Goal: Find specific page/section: Find specific page/section

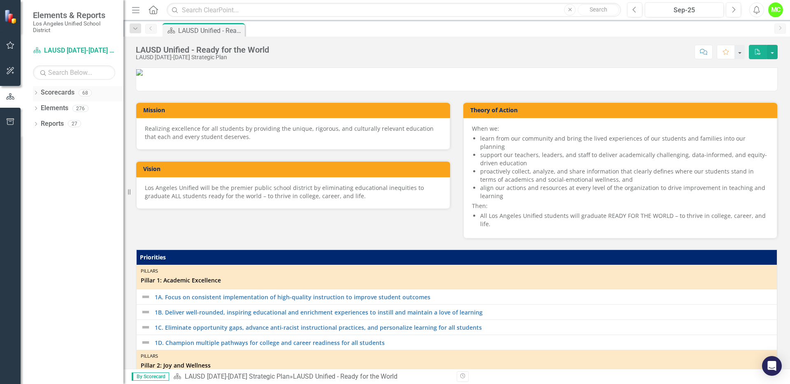
click at [38, 93] on icon "Dropdown" at bounding box center [36, 93] width 6 height 5
click at [38, 107] on icon "Dropdown" at bounding box center [40, 108] width 6 height 5
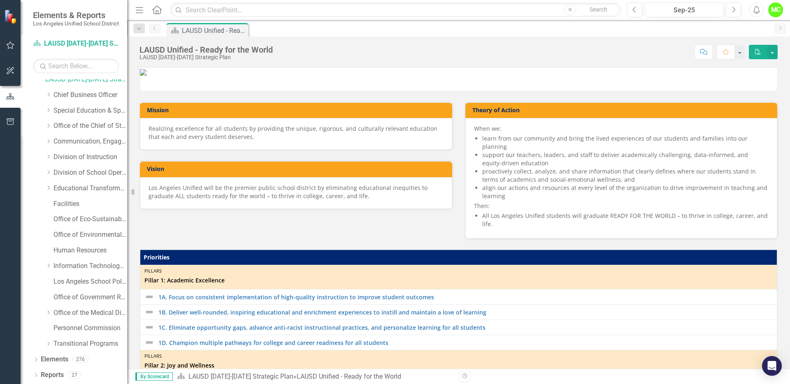
scroll to position [22, 0]
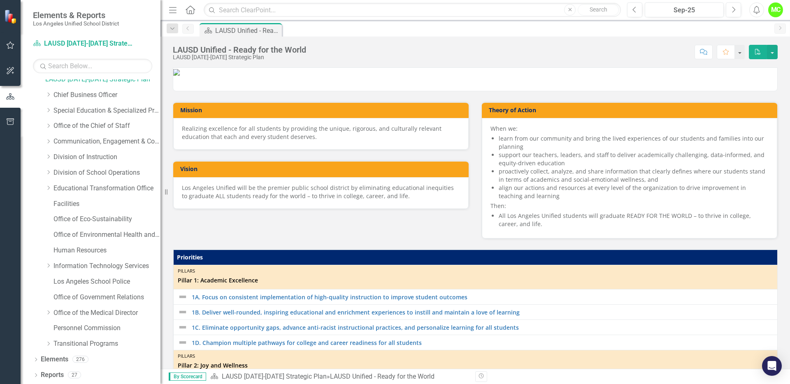
drag, startPoint x: 124, startPoint y: 132, endPoint x: 161, endPoint y: 128, distance: 36.8
click at [161, 128] on div "Resize" at bounding box center [164, 192] width 7 height 384
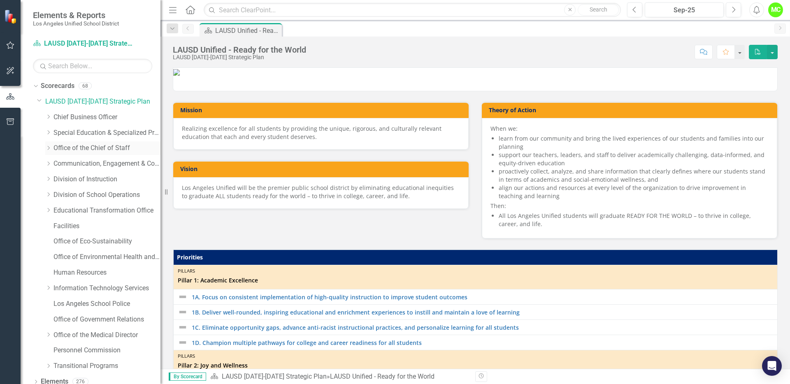
click at [49, 149] on icon "Dropdown" at bounding box center [48, 148] width 6 height 5
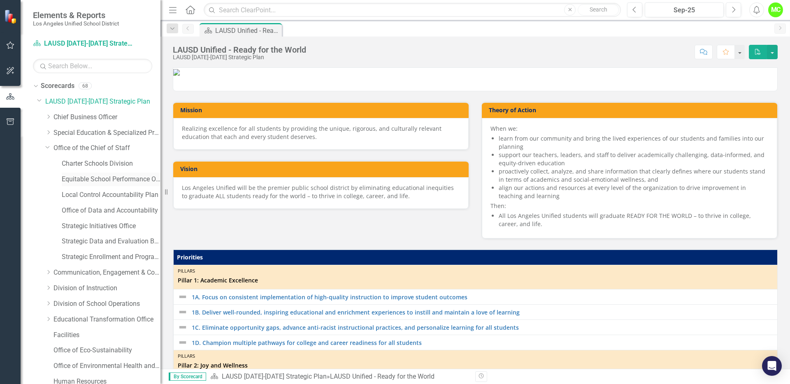
click at [95, 180] on link "Equitable School Performance Office" at bounding box center [111, 179] width 99 height 9
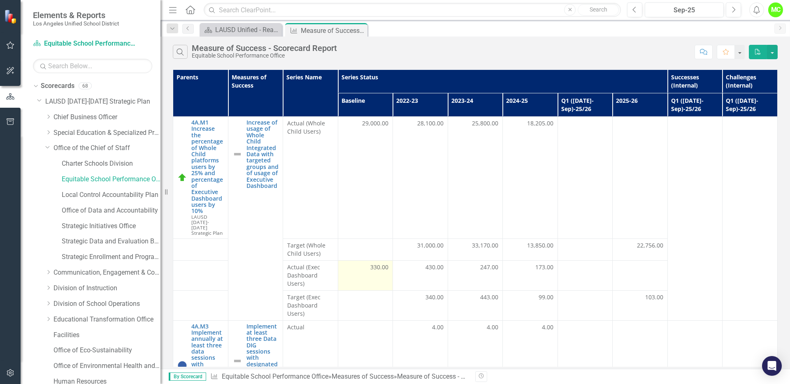
click at [384, 244] on div at bounding box center [365, 247] width 47 height 10
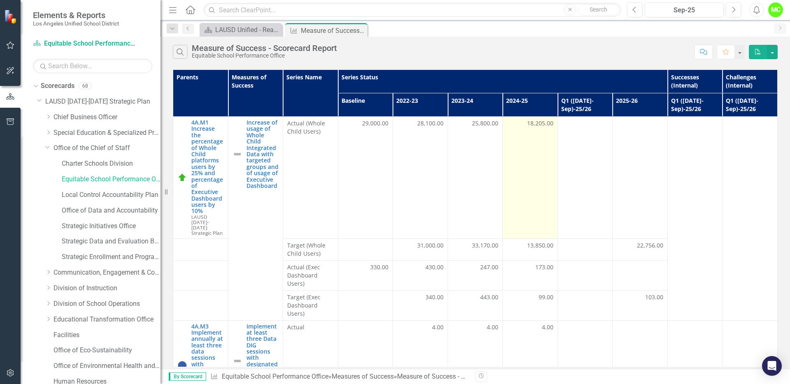
click at [513, 192] on td "18,205.00" at bounding box center [530, 178] width 55 height 122
click at [521, 177] on td "18,205.00" at bounding box center [530, 178] width 55 height 122
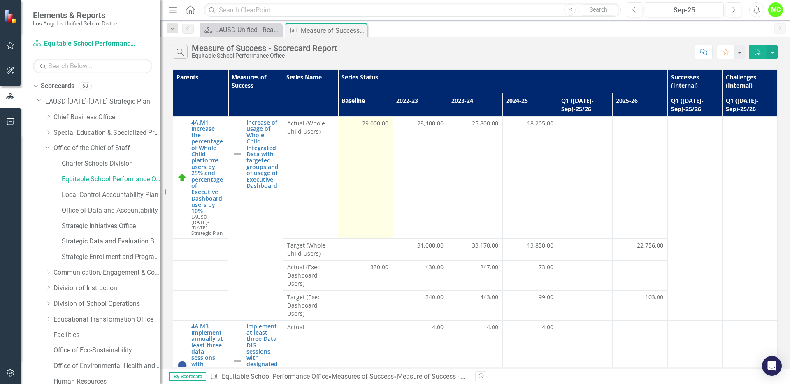
click at [380, 173] on td "29,000.00" at bounding box center [365, 178] width 55 height 122
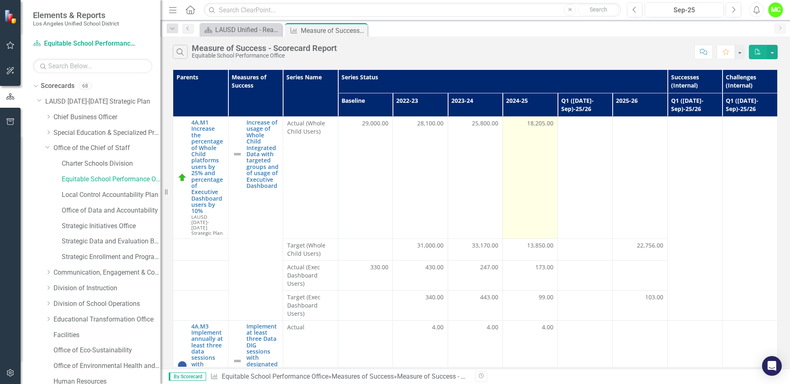
click at [510, 213] on td "18,205.00" at bounding box center [530, 178] width 55 height 122
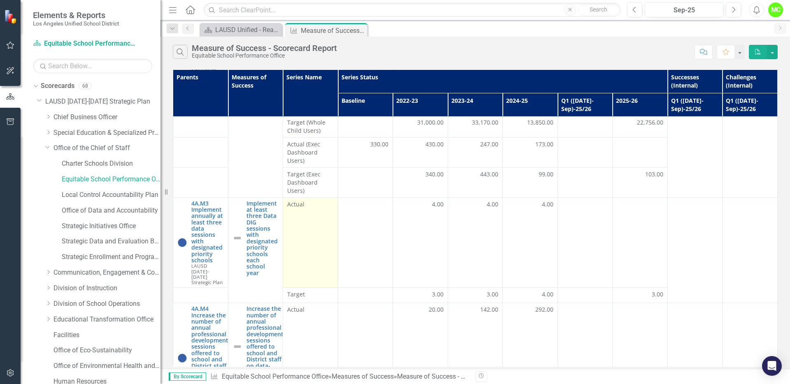
scroll to position [122, 0]
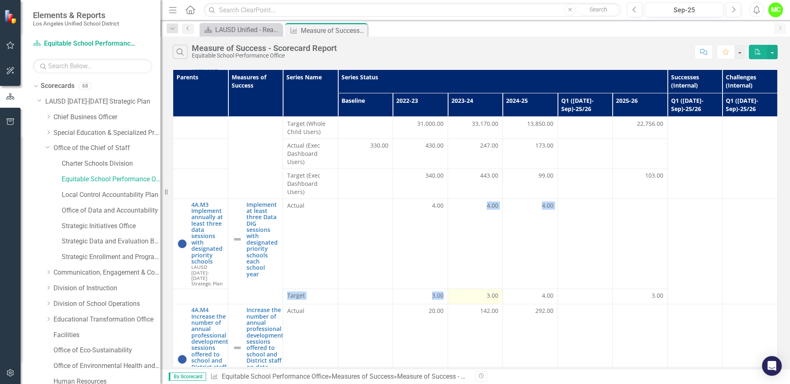
drag, startPoint x: 461, startPoint y: 248, endPoint x: 454, endPoint y: 286, distance: 38.6
click at [454, 286] on tbody "4A.M1 Increase the percentage of Whole Child platforms users by 25% and percent…" at bounding box center [475, 223] width 605 height 457
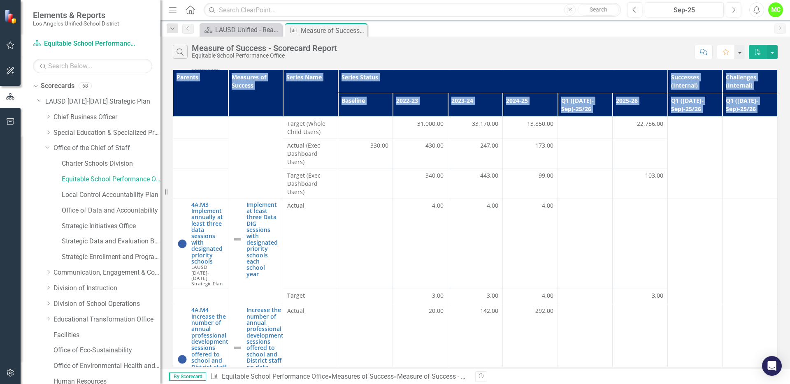
drag, startPoint x: 770, startPoint y: 166, endPoint x: 777, endPoint y: 109, distance: 57.6
click at [777, 109] on div "Parents Measures of Success Series Name Series Status Successes (Internal) Chal…" at bounding box center [475, 219] width 605 height 298
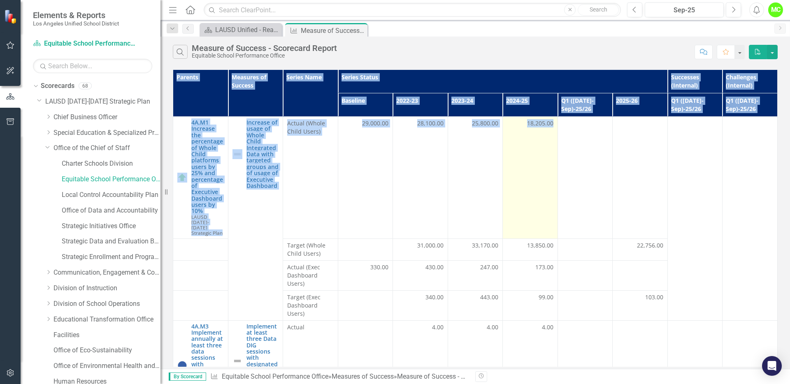
click at [530, 153] on td "18,205.00" at bounding box center [530, 178] width 55 height 122
